Goal: Information Seeking & Learning: Learn about a topic

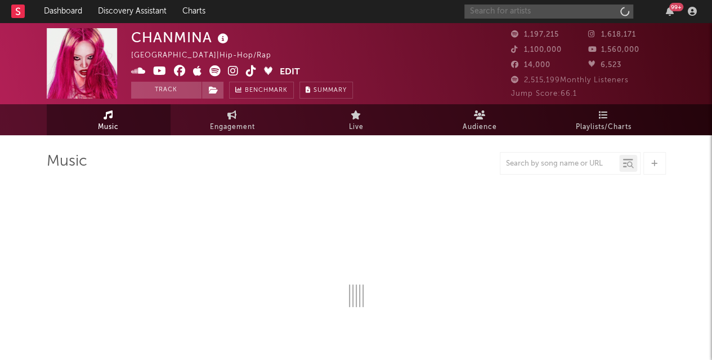
click at [518, 10] on input "text" at bounding box center [549, 12] width 169 height 14
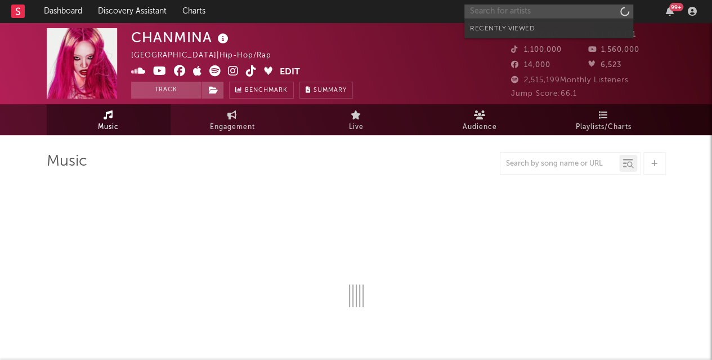
type input "T"
select select "6m"
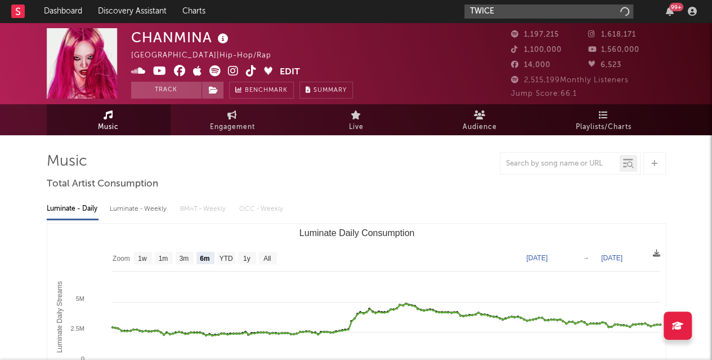
type input "TWICE"
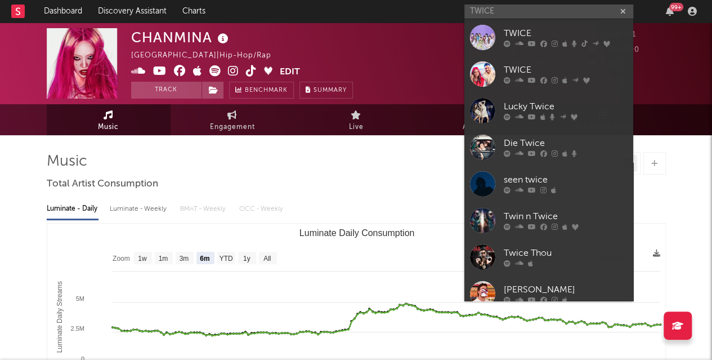
click at [464, 31] on div "CHANMINA [GEOGRAPHIC_DATA] | Hip-Hop/Rap Edit Track Benchmark Summary" at bounding box center [314, 63] width 366 height 70
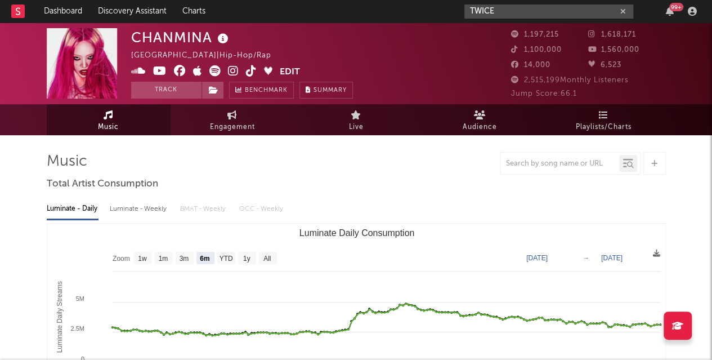
click at [501, 13] on input "TWICE" at bounding box center [549, 12] width 169 height 14
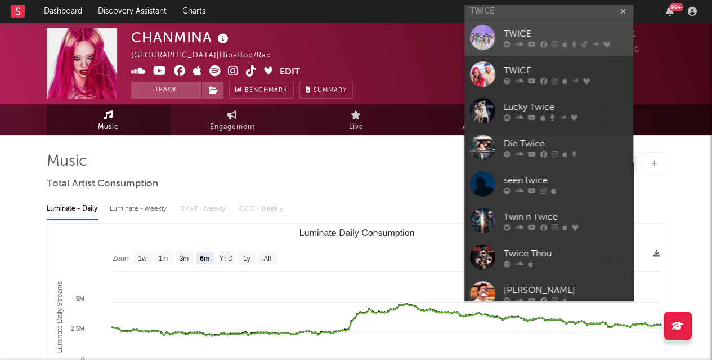
click at [496, 37] on link "TWICE" at bounding box center [549, 37] width 169 height 37
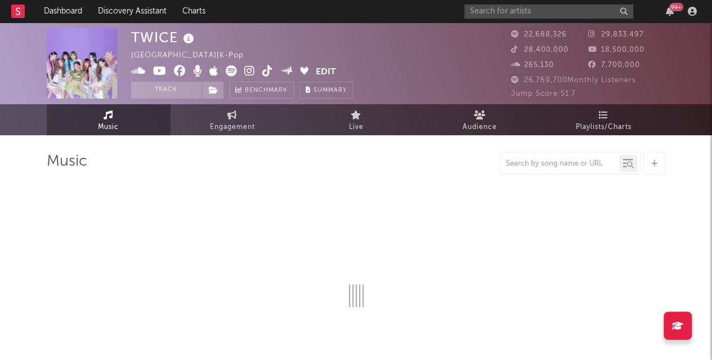
select select "6m"
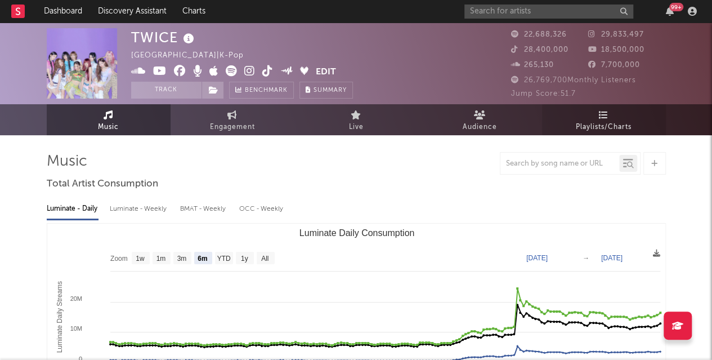
click at [608, 128] on span "Playlists/Charts" at bounding box center [604, 128] width 56 height 14
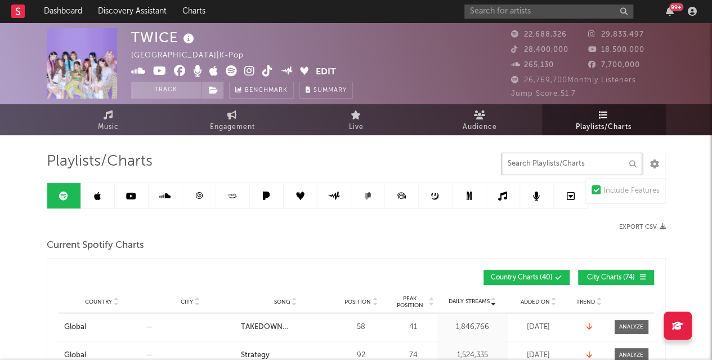
click at [540, 165] on input "text" at bounding box center [572, 164] width 141 height 23
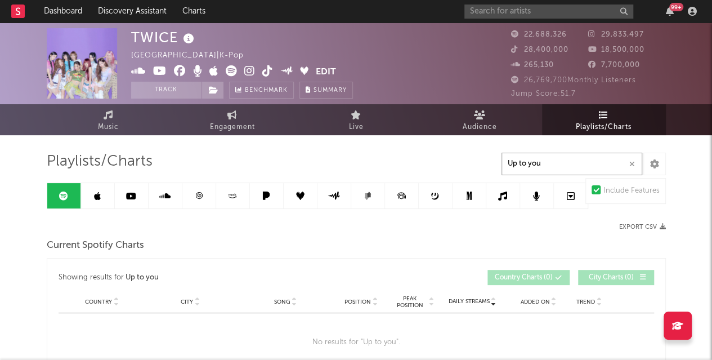
type input "Up to you"
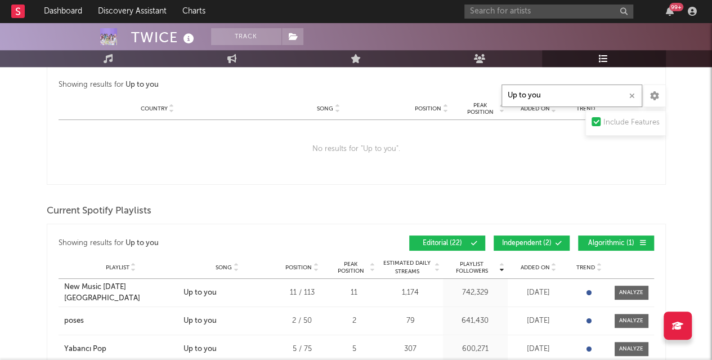
scroll to position [502, 0]
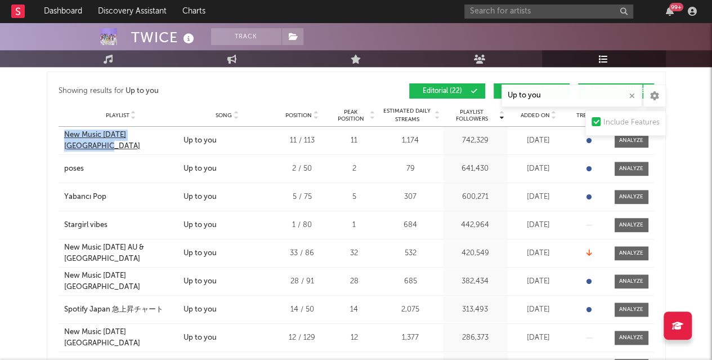
drag, startPoint x: 62, startPoint y: 139, endPoint x: 170, endPoint y: 140, distance: 108.1
click at [177, 141] on div "Playlist New Music [DATE] [GEOGRAPHIC_DATA]" at bounding box center [120, 141] width 122 height 22
copy div "New Music [DATE] [GEOGRAPHIC_DATA]"
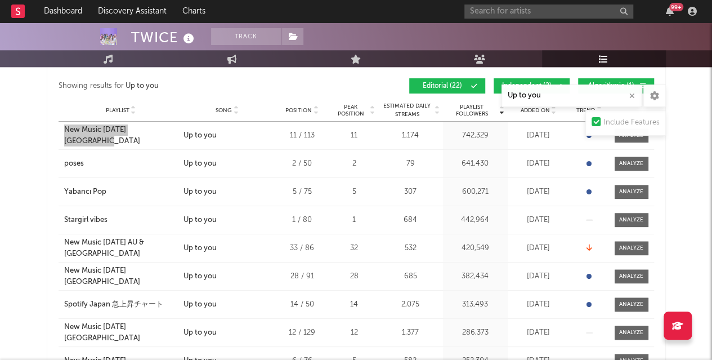
scroll to position [508, 0]
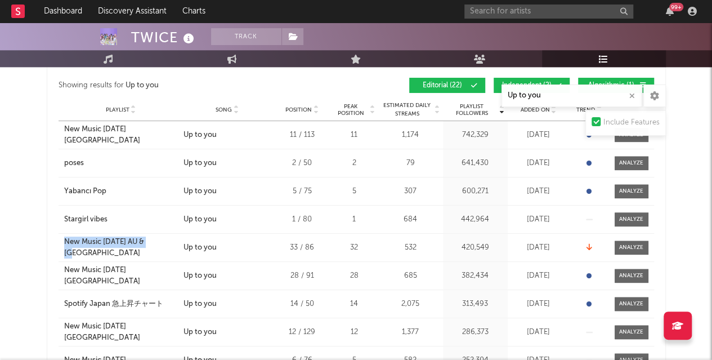
drag, startPoint x: 58, startPoint y: 249, endPoint x: 161, endPoint y: 251, distance: 103.1
click at [161, 193] on div "Playlist New Music [DATE] AU & NZ City Song Up to you Position 33 / 86 Peak Pos…" at bounding box center [357, 248] width 596 height 28
copy div "New Music [DATE] AU & [GEOGRAPHIC_DATA]"
drag, startPoint x: 83, startPoint y: 273, endPoint x: 45, endPoint y: 266, distance: 38.3
click at [45, 193] on div "TWICE Track [GEOGRAPHIC_DATA] | K-Pop Edit Track Benchmark Summary 22,688,326 2…" at bounding box center [356, 244] width 712 height 1459
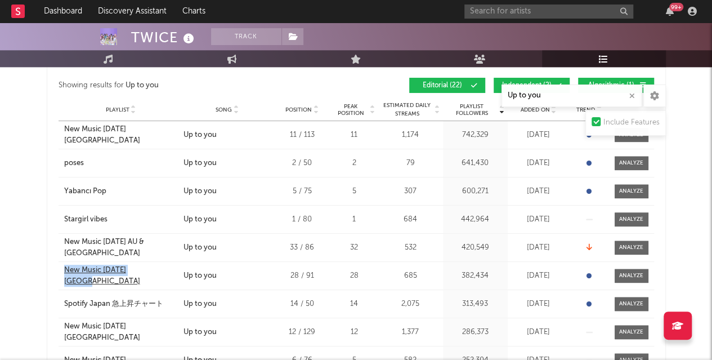
drag, startPoint x: 59, startPoint y: 274, endPoint x: 150, endPoint y: 274, distance: 91.8
click at [150, 193] on div "Playlist New Music [DATE] [GEOGRAPHIC_DATA]" at bounding box center [120, 276] width 122 height 22
copy div "New Music [DATE] [GEOGRAPHIC_DATA]"
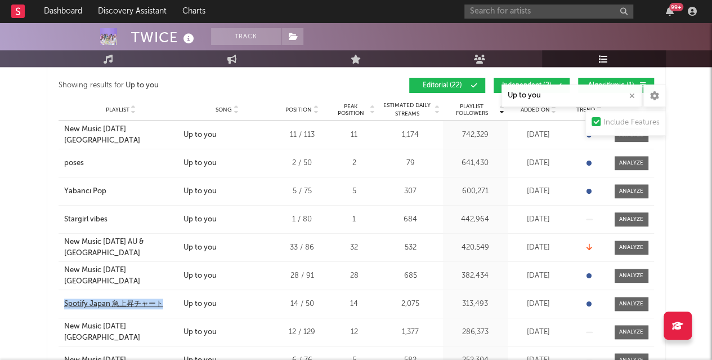
drag, startPoint x: 62, startPoint y: 306, endPoint x: 155, endPoint y: 305, distance: 92.9
click at [170, 193] on div "Playlist Spotify Japan 急上昇チャート" at bounding box center [120, 303] width 122 height 11
copy div "Spotify Japan 急上昇チャート"
drag, startPoint x: 142, startPoint y: 295, endPoint x: 132, endPoint y: 300, distance: 11.3
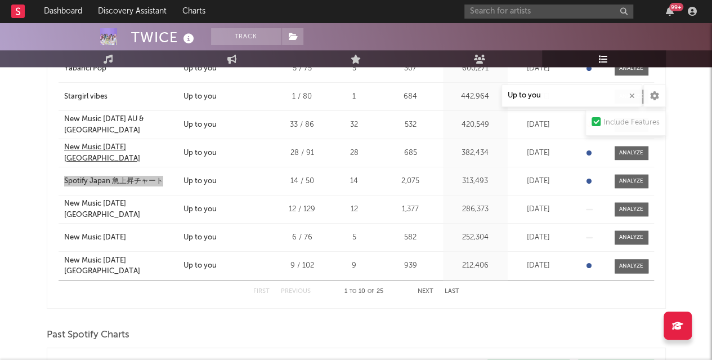
scroll to position [634, 0]
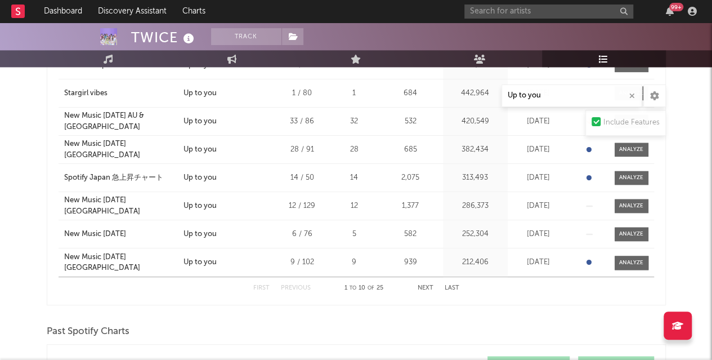
drag, startPoint x: 75, startPoint y: 205, endPoint x: 61, endPoint y: 205, distance: 14.1
click at [61, 193] on div "Playlist New Music [DATE] [GEOGRAPHIC_DATA]" at bounding box center [120, 206] width 122 height 22
drag, startPoint x: 63, startPoint y: 205, endPoint x: 154, endPoint y: 210, distance: 91.9
click at [154, 193] on div "Playlist New Music [DATE] Türkiye City Song Up to you Position 12 / 129 Peak Po…" at bounding box center [357, 206] width 596 height 28
copy div "New Music [DATE] [GEOGRAPHIC_DATA]"
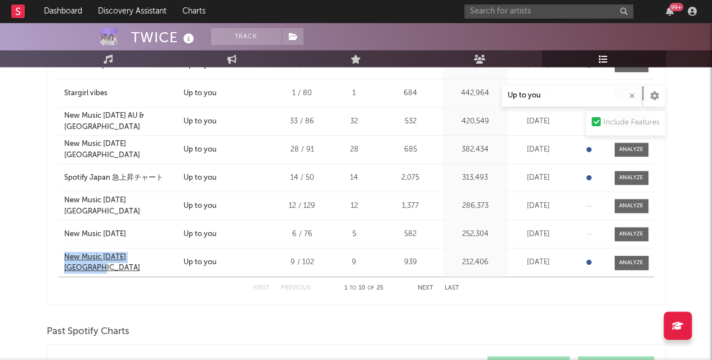
drag, startPoint x: 61, startPoint y: 265, endPoint x: 166, endPoint y: 264, distance: 105.3
click at [166, 193] on div "Playlist New Music [DATE] Indonesia City Song Up to you Position 9 / 102 Peak P…" at bounding box center [357, 262] width 596 height 28
copy div "New Music [DATE] [GEOGRAPHIC_DATA]"
click at [426, 193] on button "Next" at bounding box center [426, 288] width 16 height 6
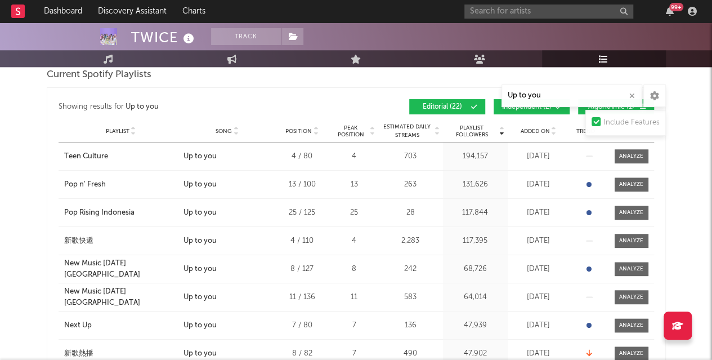
scroll to position [499, 0]
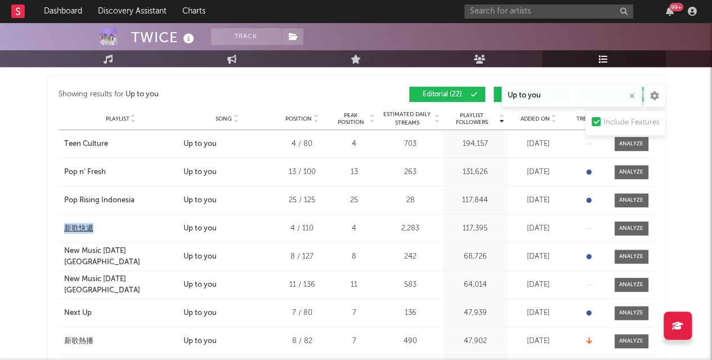
drag, startPoint x: 59, startPoint y: 225, endPoint x: 95, endPoint y: 225, distance: 36.6
click at [95, 193] on div "Playlist 新歌快遞" at bounding box center [120, 228] width 122 height 11
copy div "新歌快遞"
drag, startPoint x: 62, startPoint y: 253, endPoint x: 154, endPoint y: 259, distance: 92.0
click at [154, 193] on div "Playlist New Music [DATE] [GEOGRAPHIC_DATA]" at bounding box center [120, 257] width 122 height 22
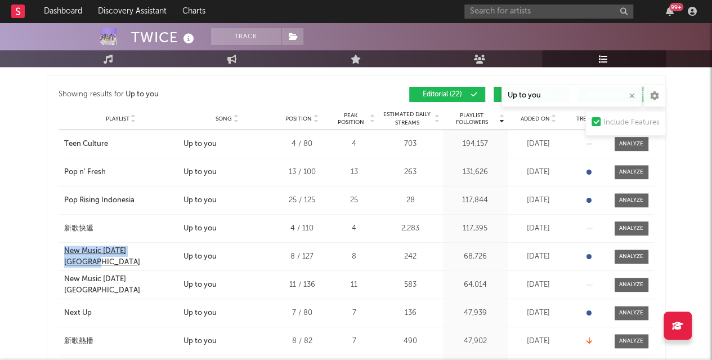
copy div "New Music [DATE] [GEOGRAPHIC_DATA]"
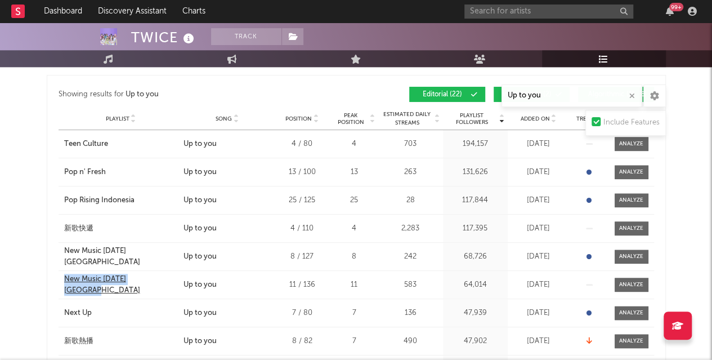
drag, startPoint x: 60, startPoint y: 286, endPoint x: 159, endPoint y: 286, distance: 99.1
click at [159, 193] on div "Playlist New Music [DATE] [GEOGRAPHIC_DATA]" at bounding box center [120, 285] width 122 height 22
copy div "New Music [DATE] [GEOGRAPHIC_DATA]"
drag, startPoint x: 61, startPoint y: 315, endPoint x: 98, endPoint y: 313, distance: 36.6
click at [98, 193] on div "Playlist Next Up" at bounding box center [120, 313] width 122 height 11
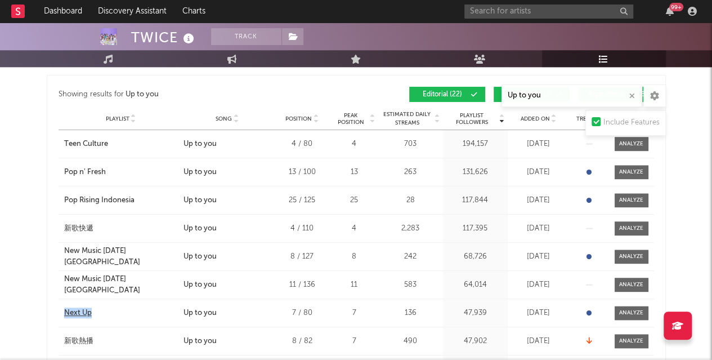
copy div "Next Up"
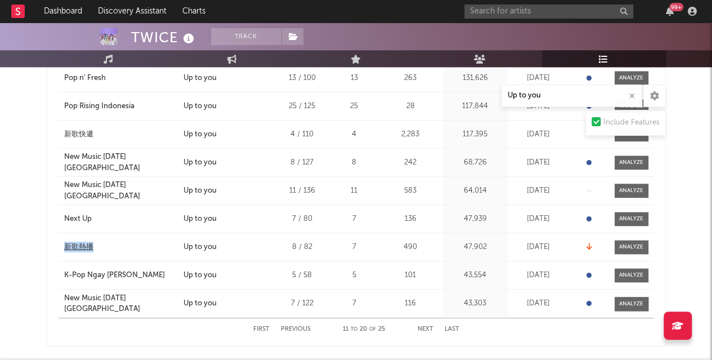
drag, startPoint x: 61, startPoint y: 247, endPoint x: 119, endPoint y: 244, distance: 58.6
click at [119, 193] on div "Playlist 新歌熱播" at bounding box center [120, 247] width 122 height 11
drag, startPoint x: 64, startPoint y: 279, endPoint x: 154, endPoint y: 283, distance: 90.2
click at [154, 193] on div "Playlist K-Pop Ngay [PERSON_NAME] City Song Up to you Position 5 / 58 Peak Posi…" at bounding box center [357, 275] width 596 height 28
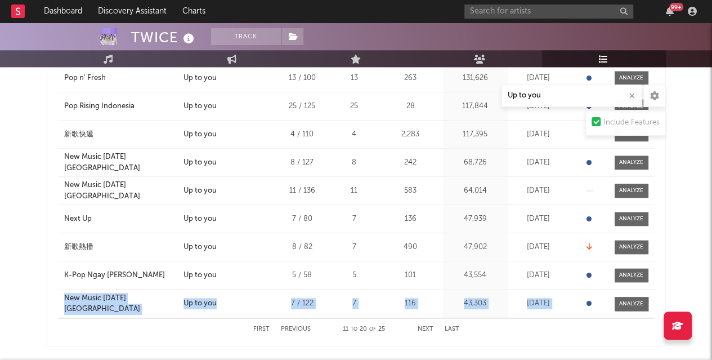
drag, startPoint x: 56, startPoint y: 306, endPoint x: 163, endPoint y: 313, distance: 107.3
click at [166, 193] on div "Showing results for Up to you Playlist Followers Playlist Song Position Peak Po…" at bounding box center [357, 164] width 620 height 366
click at [161, 193] on div "New Music [DATE] [GEOGRAPHIC_DATA]" at bounding box center [121, 304] width 114 height 22
click at [171, 193] on div "Playlist New Music [DATE] Singapore City Song Up to you Position 7 / 122 Peak P…" at bounding box center [357, 303] width 596 height 28
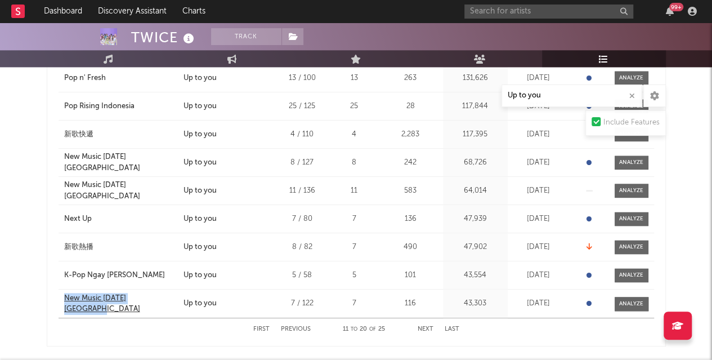
drag, startPoint x: 61, startPoint y: 302, endPoint x: 162, endPoint y: 305, distance: 101.4
click at [162, 193] on div "Playlist New Music [DATE] [GEOGRAPHIC_DATA]" at bounding box center [120, 304] width 122 height 22
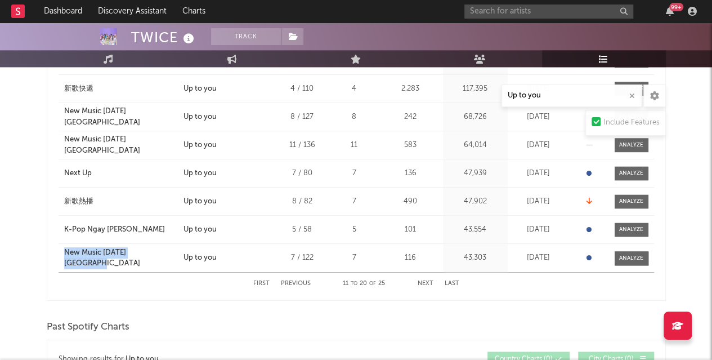
click at [426, 193] on button "Next" at bounding box center [426, 283] width 16 height 6
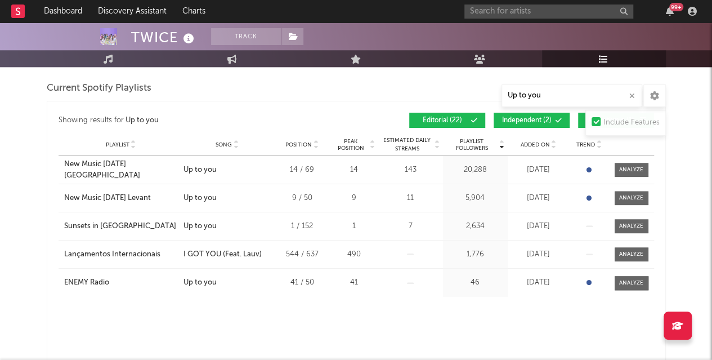
scroll to position [474, 0]
drag, startPoint x: 62, startPoint y: 201, endPoint x: 160, endPoint y: 197, distance: 98.1
click at [160, 193] on div "Playlist New Music [DATE] Levant City Song Up to you Position 9 / 50 Peak Posit…" at bounding box center [357, 198] width 596 height 28
